Goal: Information Seeking & Learning: Learn about a topic

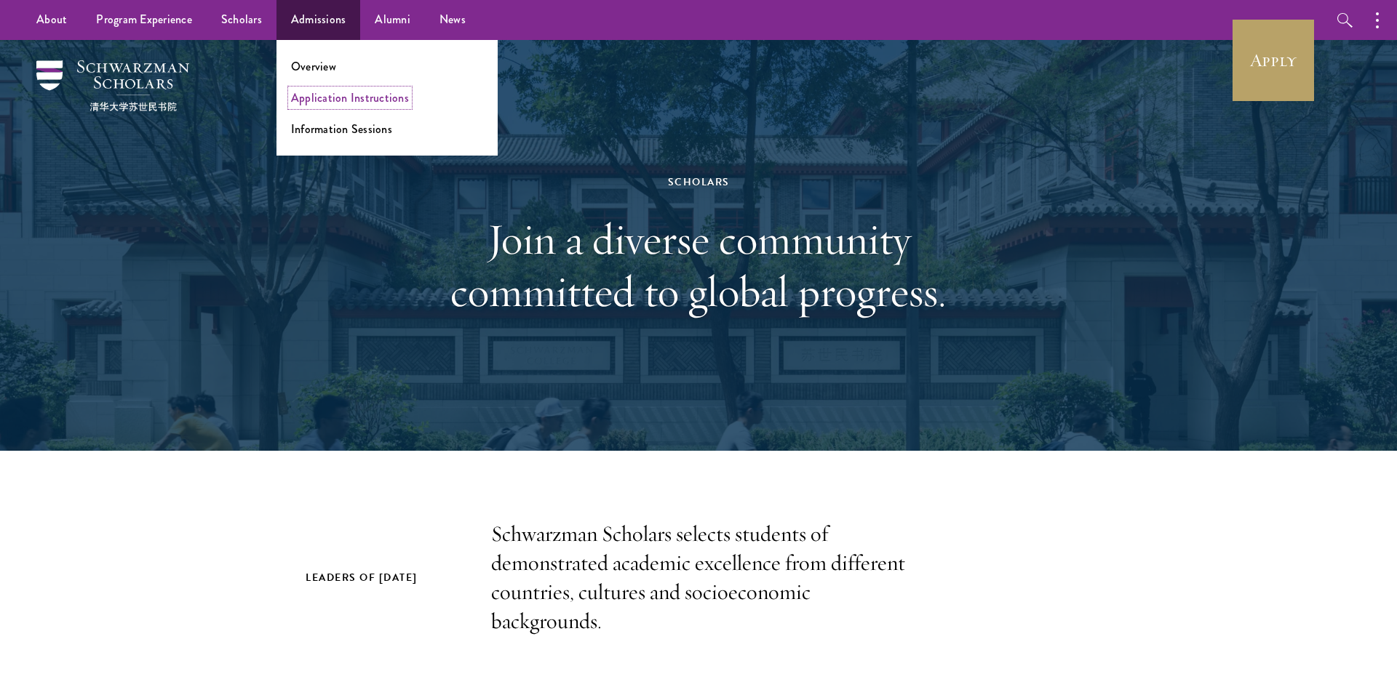
click at [332, 99] on link "Application Instructions" at bounding box center [350, 97] width 118 height 17
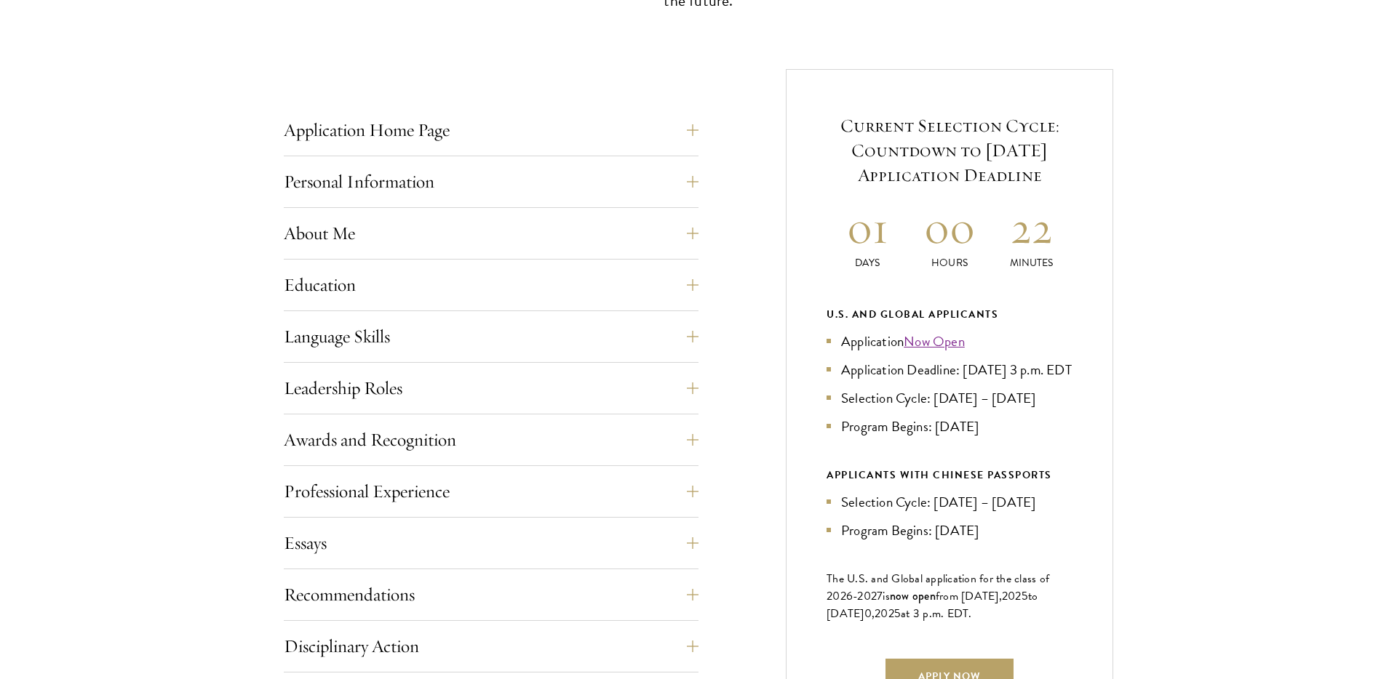
scroll to position [535, 0]
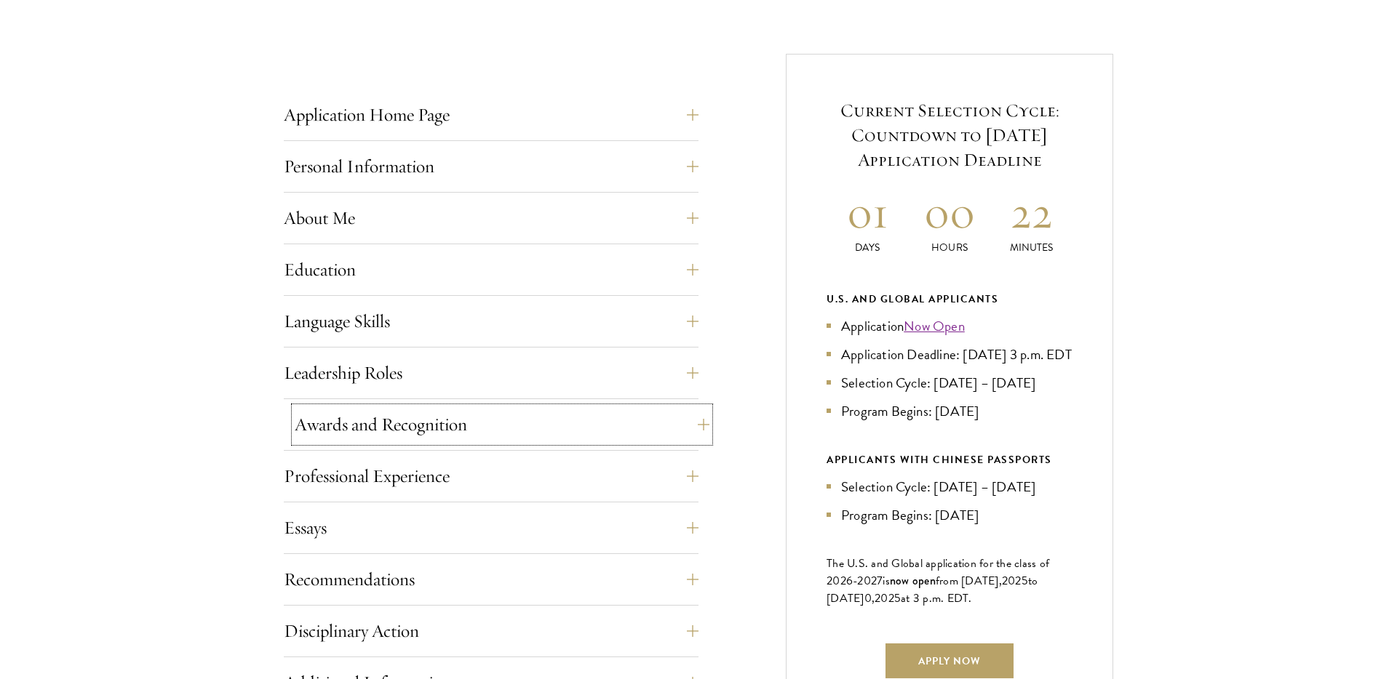
click at [324, 423] on button "Awards and Recognition" at bounding box center [502, 424] width 415 height 35
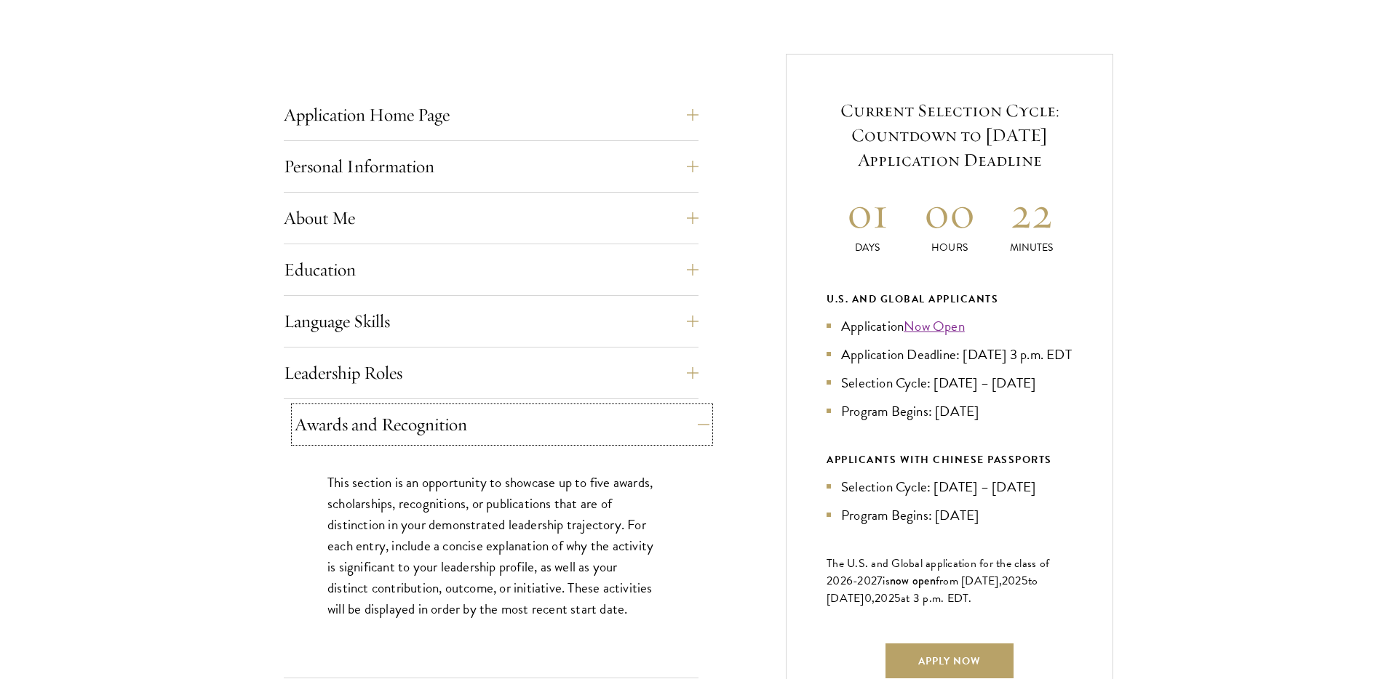
click at [324, 423] on button "Awards and Recognition" at bounding box center [502, 424] width 415 height 35
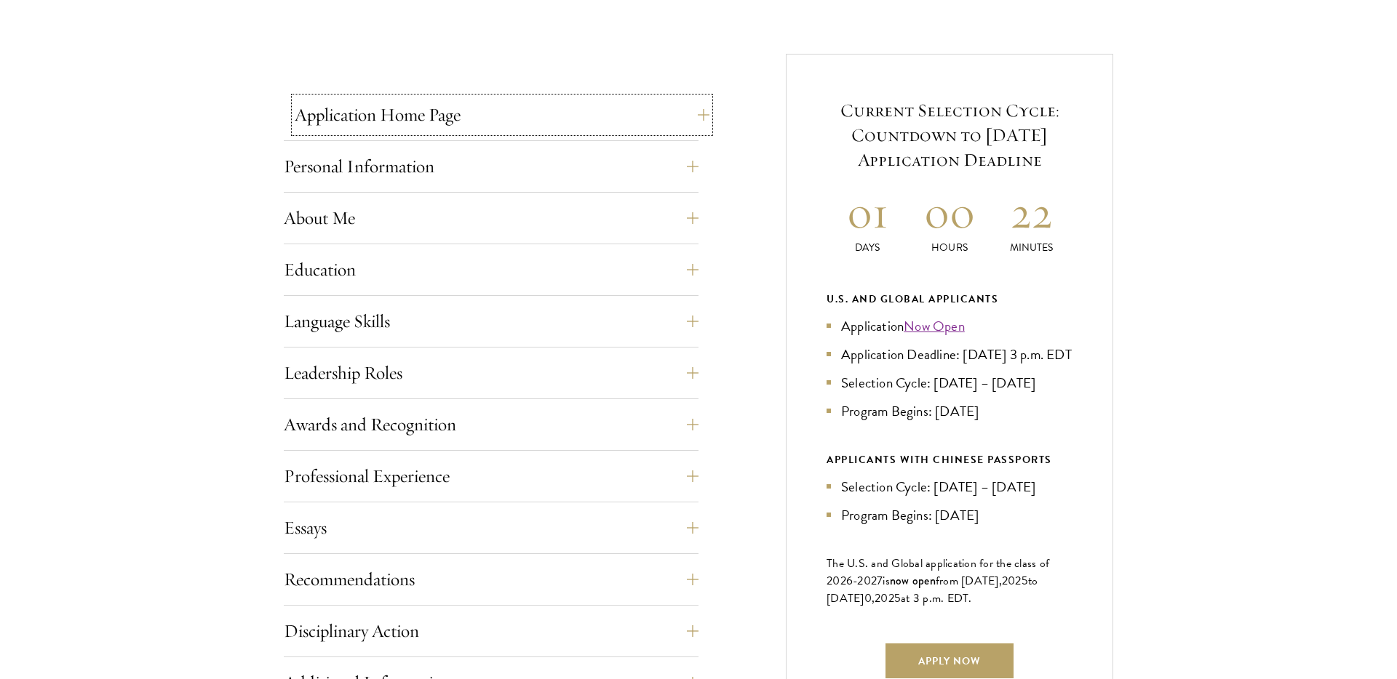
click at [375, 122] on button "Application Home Page" at bounding box center [502, 114] width 415 height 35
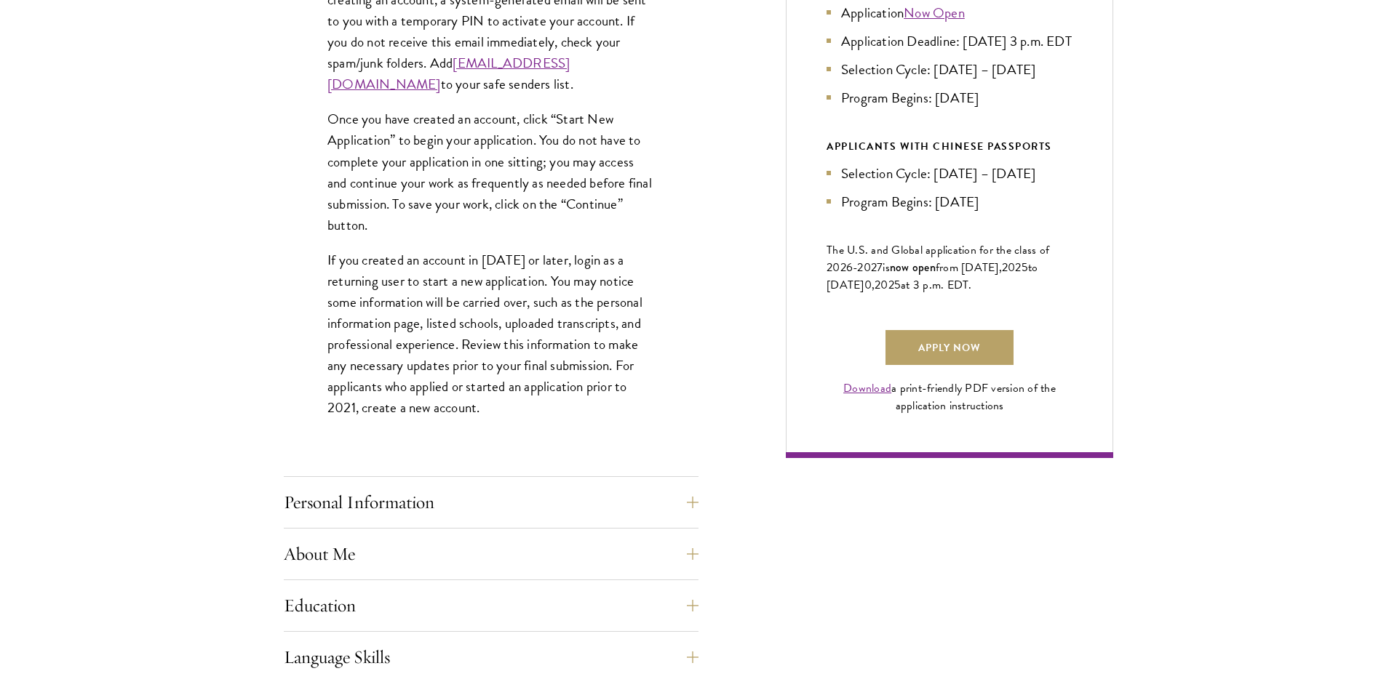
scroll to position [934, 0]
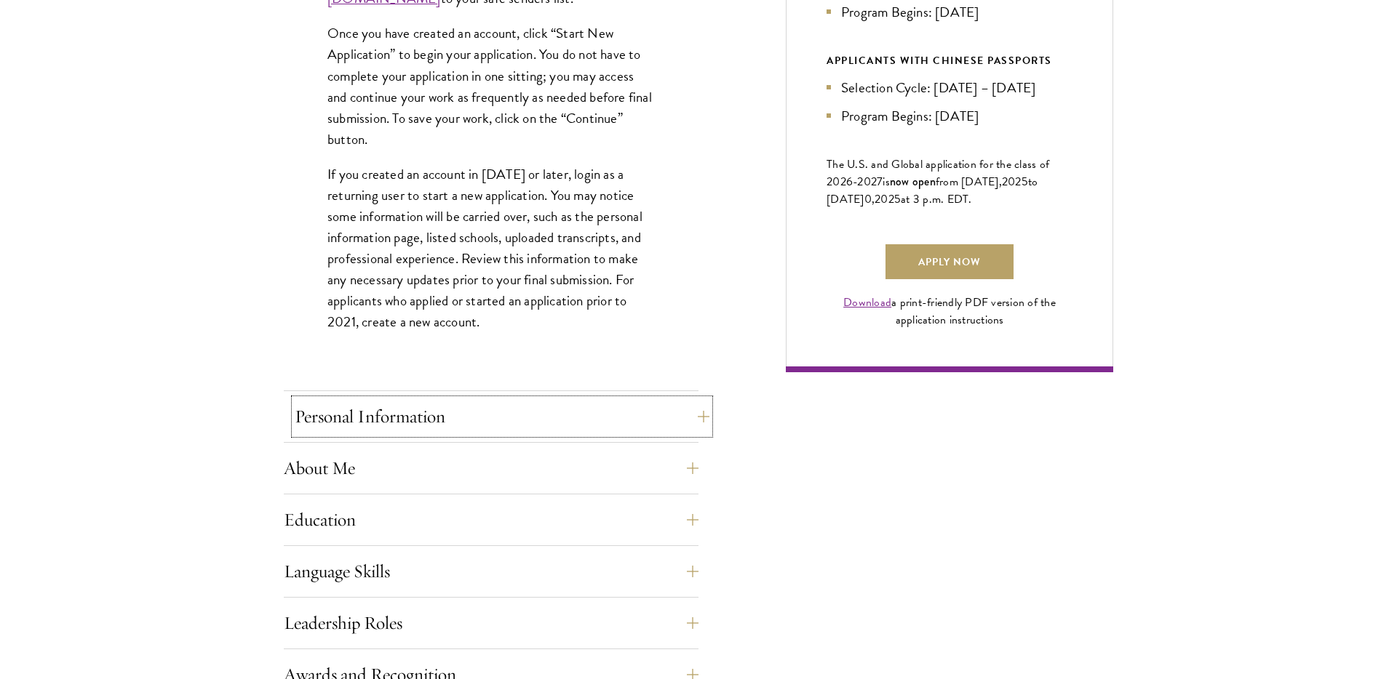
click at [371, 410] on button "Personal Information" at bounding box center [502, 416] width 415 height 35
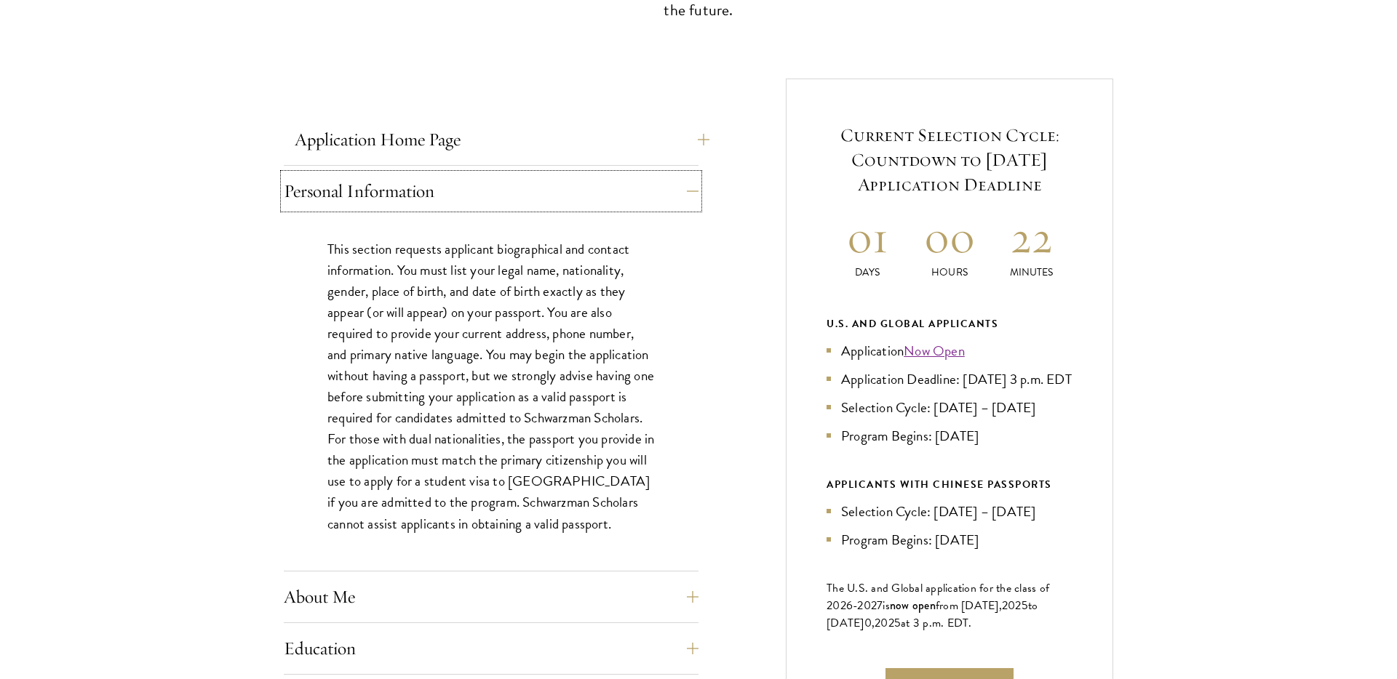
scroll to position [0, 0]
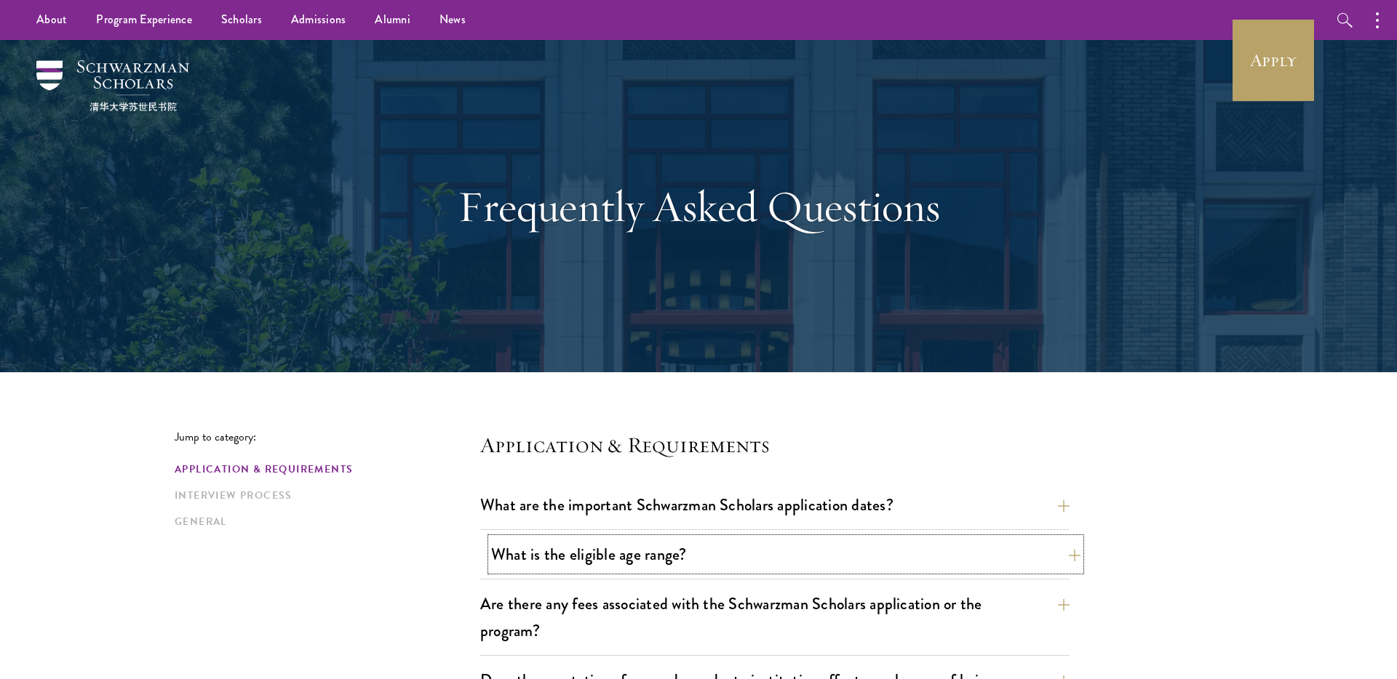
click at [559, 556] on button "What is the eligible age range?" at bounding box center [785, 554] width 589 height 33
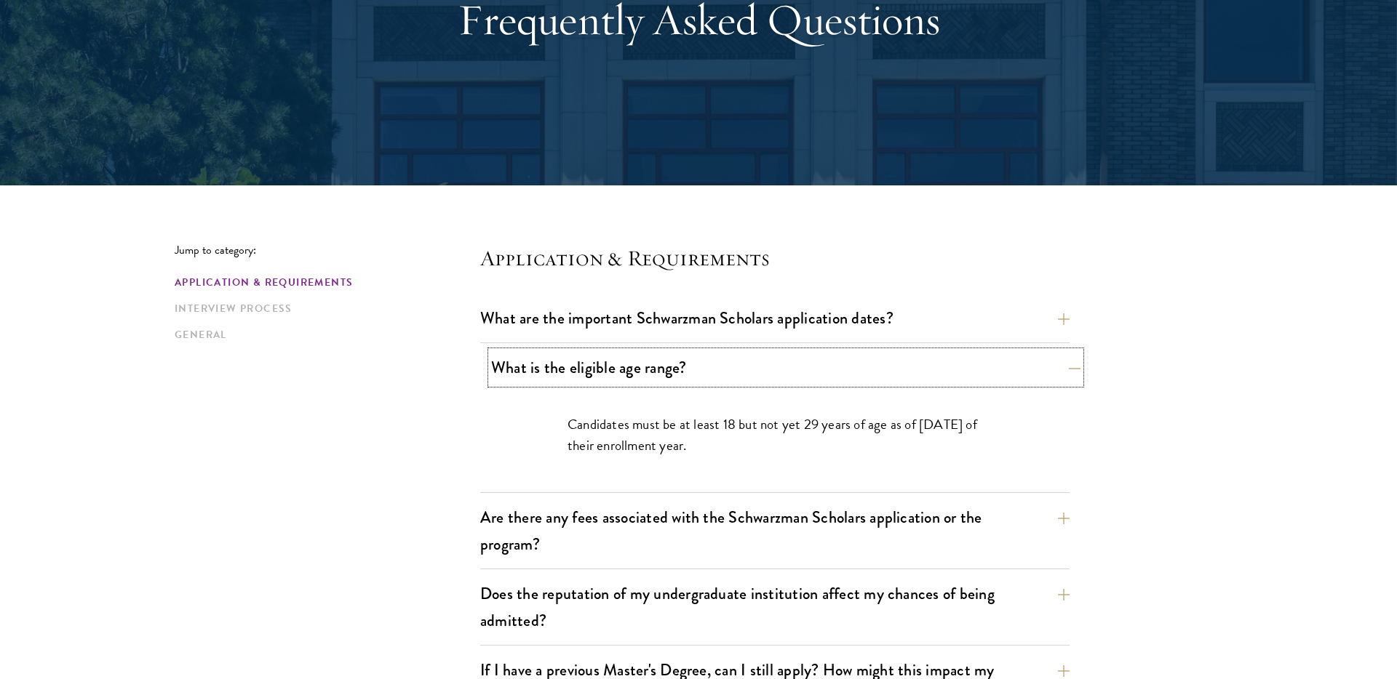
scroll to position [208, 0]
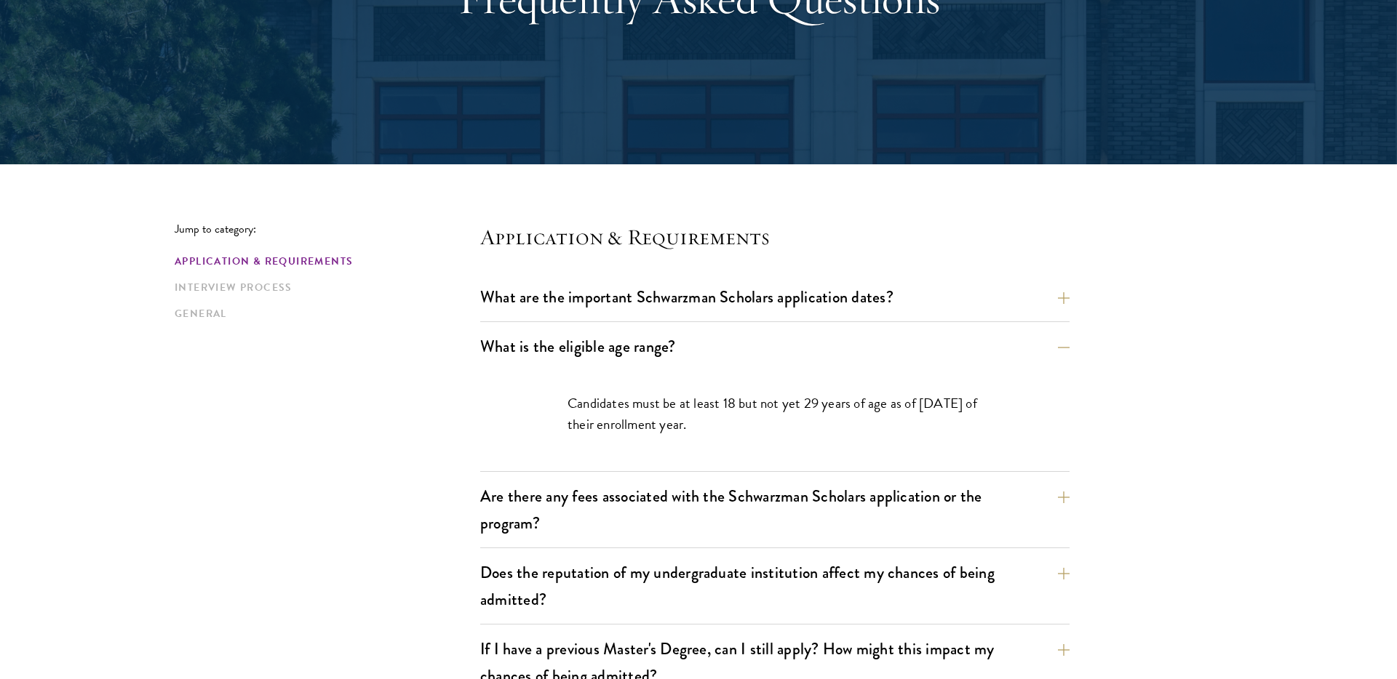
drag, startPoint x: 719, startPoint y: 436, endPoint x: 557, endPoint y: 395, distance: 166.5
click at [557, 395] on div "Candidates must be at least 18 but not yet 29 years of age as of August 1 of th…" at bounding box center [775, 421] width 502 height 100
copy p "Candidates must be at least 18 but not yet 29 years of age as of August 1 of th…"
